Goal: Use online tool/utility: Use online tool/utility

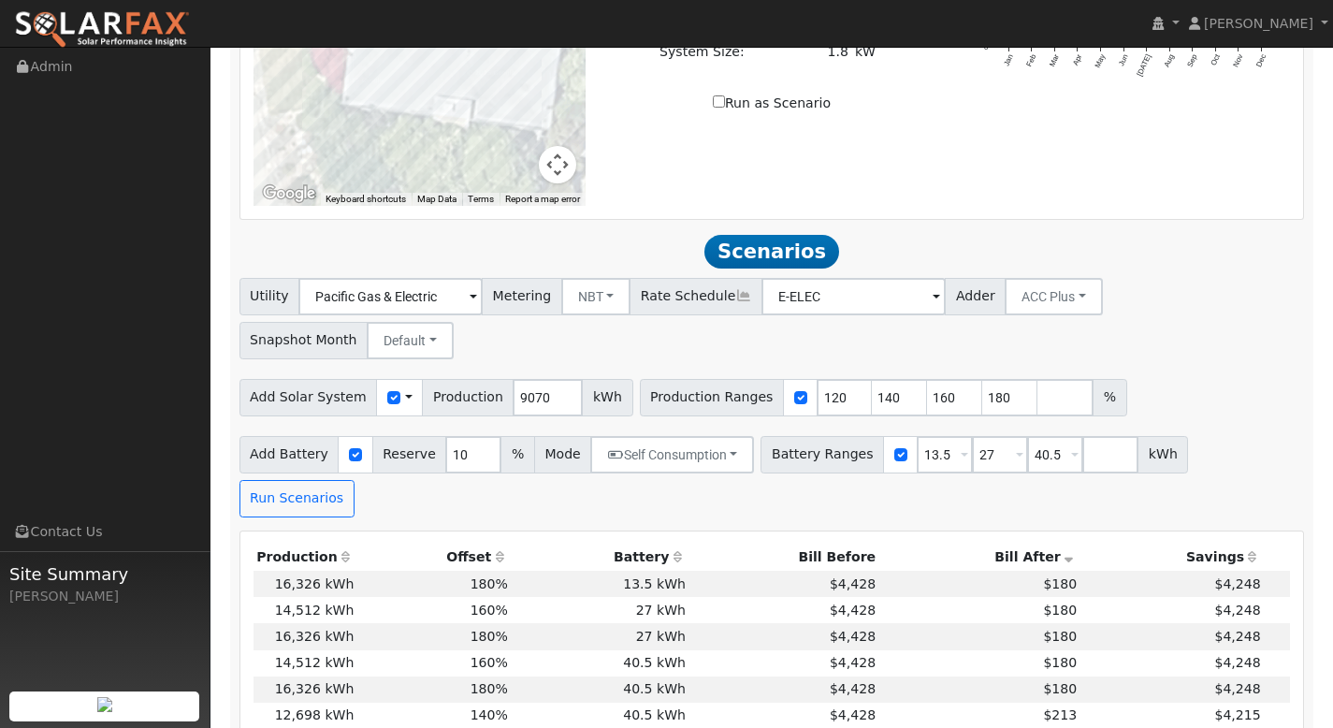
scroll to position [1445, 0]
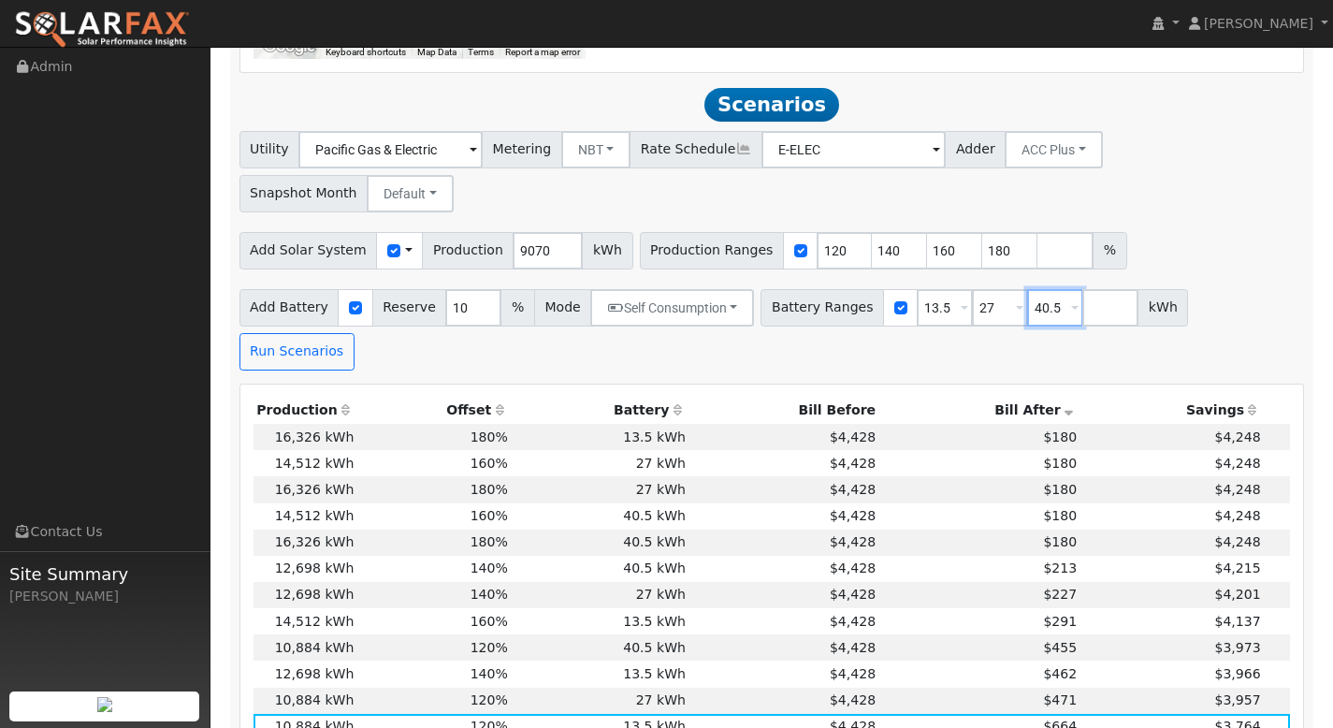
click at [1045, 289] on input "40.5" at bounding box center [1055, 307] width 56 height 37
type input "4"
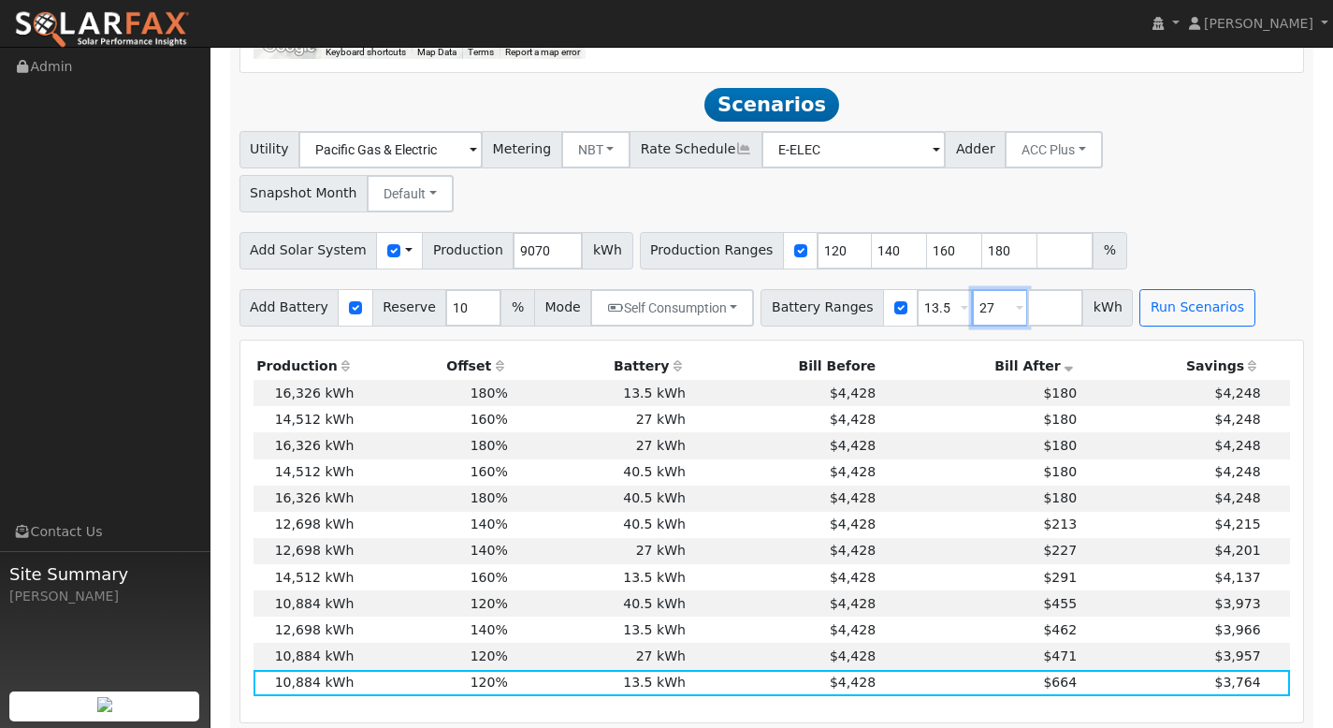
click at [988, 289] on input "27" at bounding box center [1000, 307] width 56 height 37
type input "2"
click at [935, 289] on input "13.5" at bounding box center [945, 307] width 56 height 37
type input "1"
type input "16"
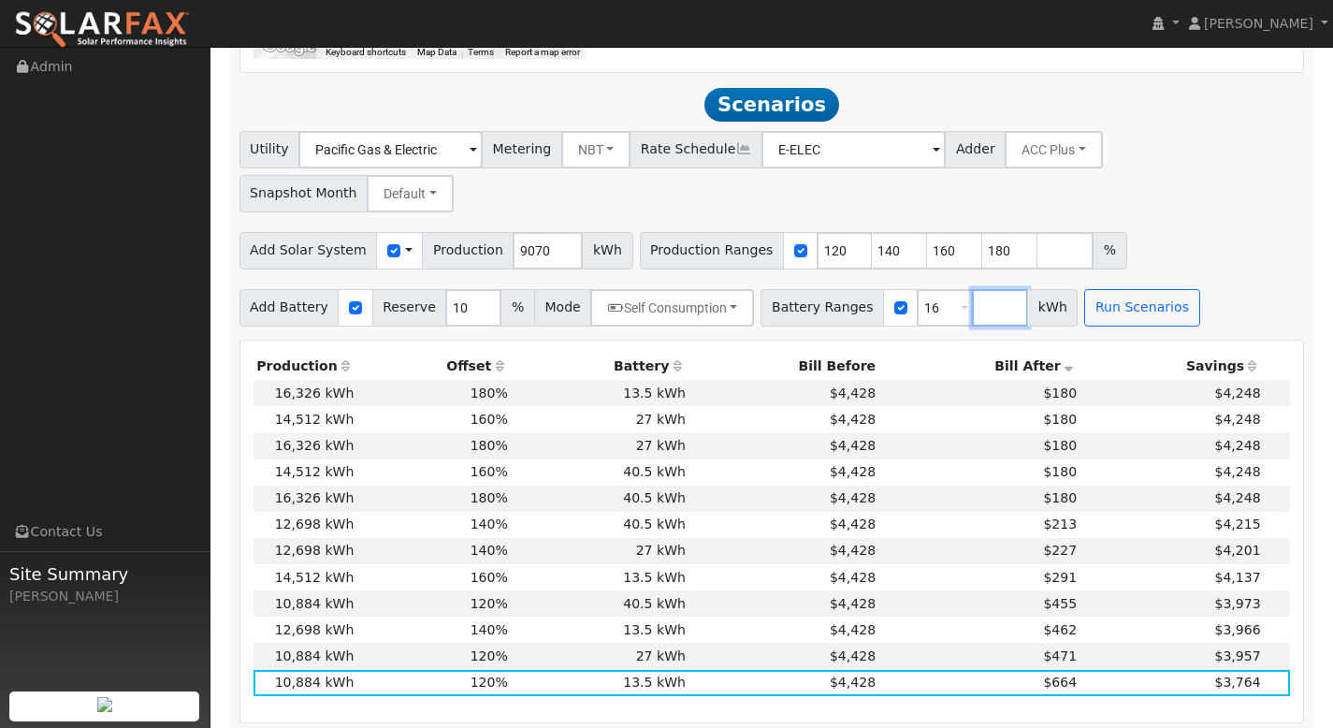
click at [974, 289] on input "number" at bounding box center [1000, 307] width 56 height 37
type input "24"
click at [1041, 289] on input "number" at bounding box center [1055, 307] width 56 height 37
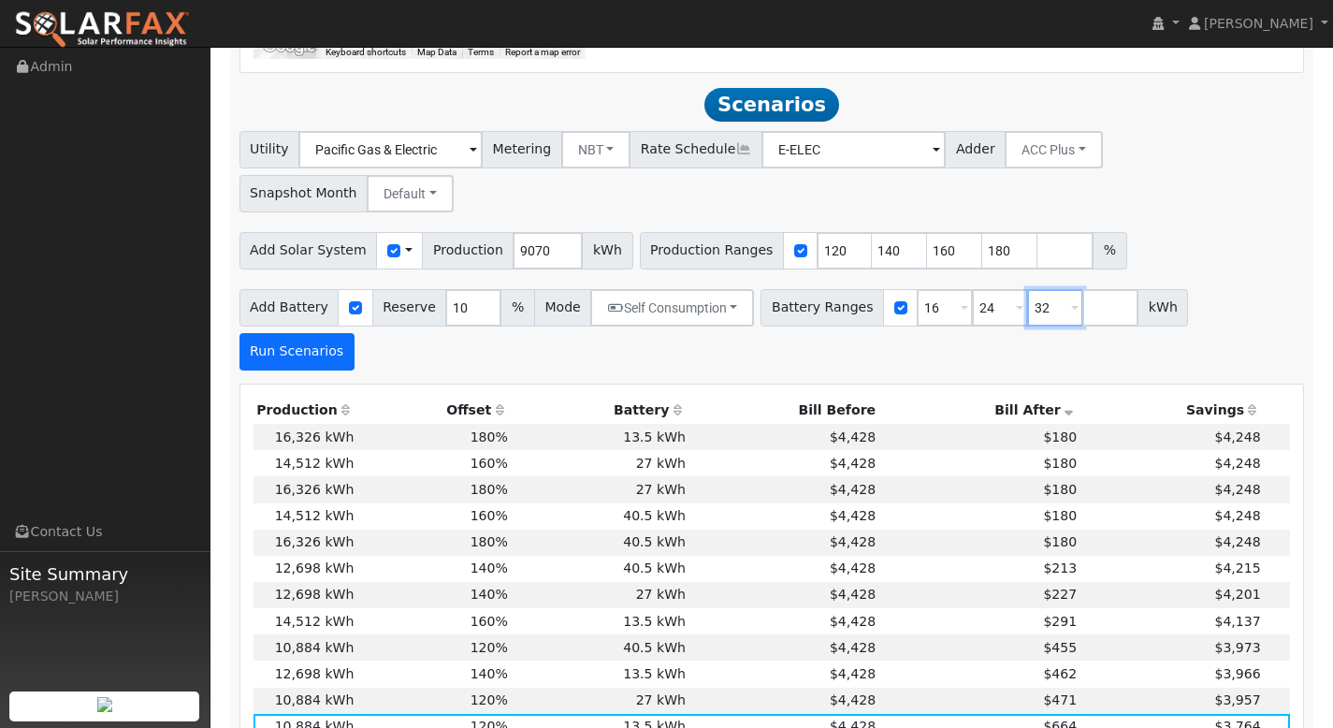
type input "32"
click at [354, 333] on button "Run Scenarios" at bounding box center [296, 351] width 115 height 37
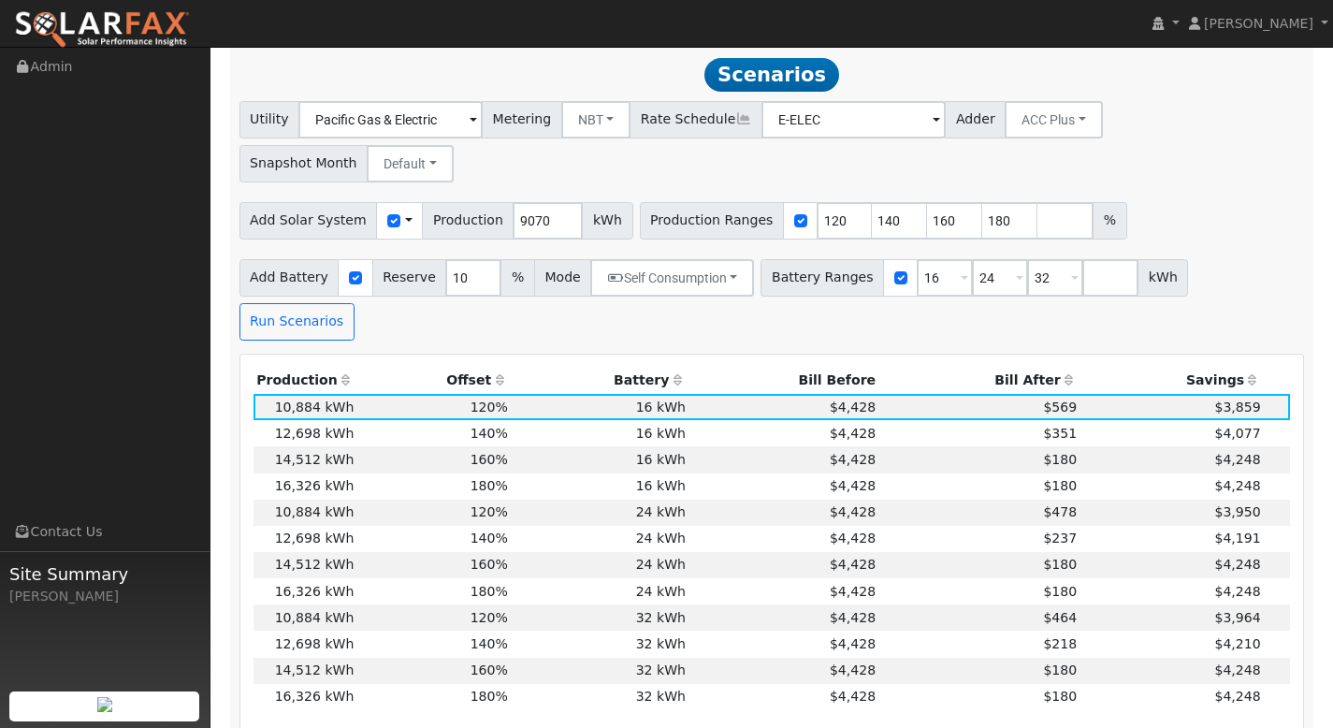
scroll to position [1476, 0]
click at [1032, 367] on th "Bill After" at bounding box center [979, 380] width 201 height 26
